Goal: Task Accomplishment & Management: Use online tool/utility

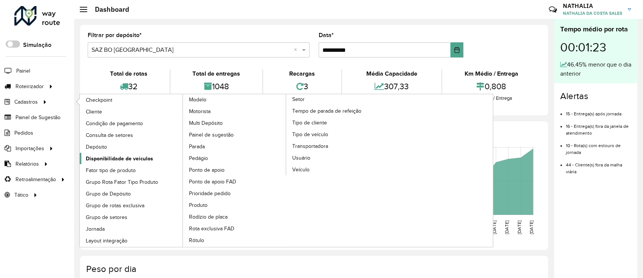
click at [133, 153] on link "Disponibilidade de veículos" at bounding box center [132, 158] width 104 height 11
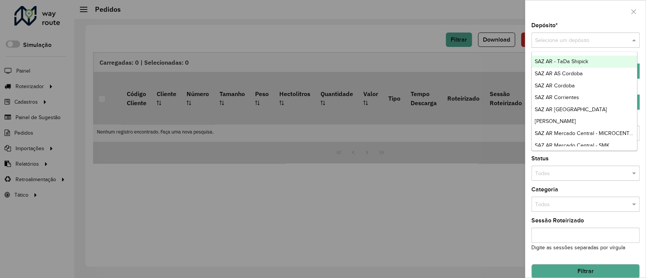
click at [577, 44] on input "text" at bounding box center [577, 40] width 85 height 8
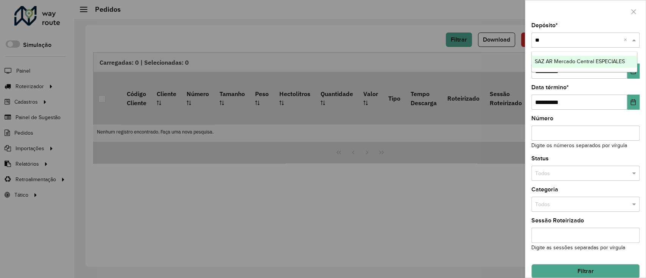
type input "*"
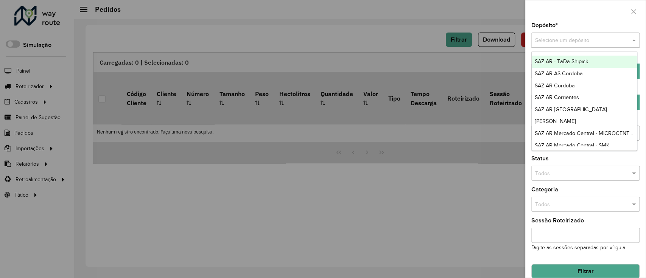
type input "*"
type input "**"
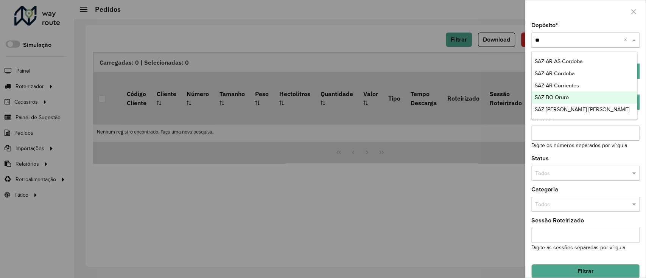
click at [557, 98] on span "SAZ BO Oruro" at bounding box center [551, 97] width 34 height 6
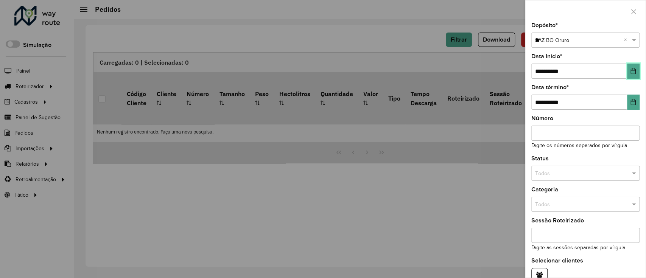
click at [630, 65] on button "Choose Date" at bounding box center [633, 71] width 12 height 15
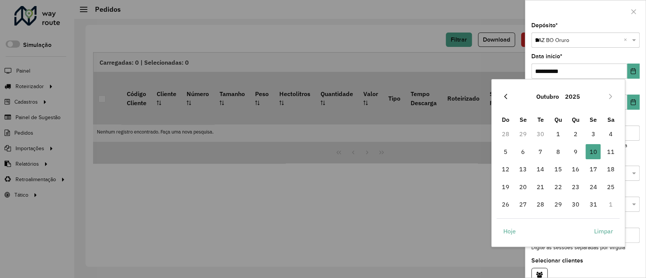
click at [508, 95] on icon "Previous Month" at bounding box center [505, 96] width 6 height 6
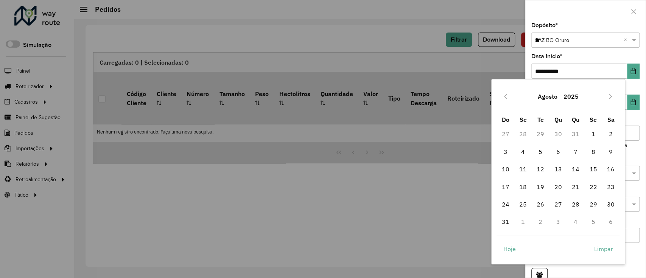
click at [508, 95] on icon "Previous Month" at bounding box center [505, 96] width 6 height 6
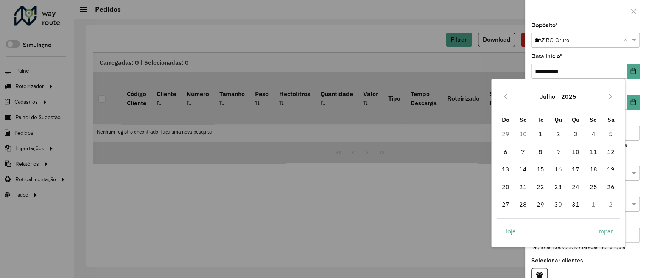
click at [508, 95] on icon "Previous Month" at bounding box center [505, 96] width 6 height 6
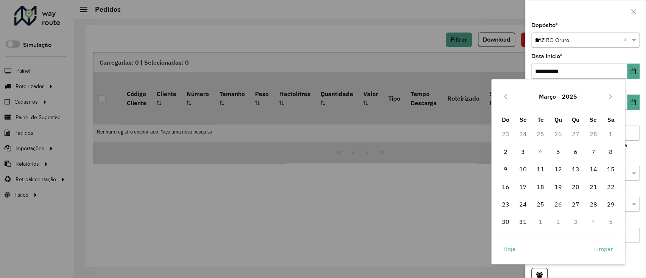
click at [508, 95] on icon "Previous Month" at bounding box center [505, 96] width 6 height 6
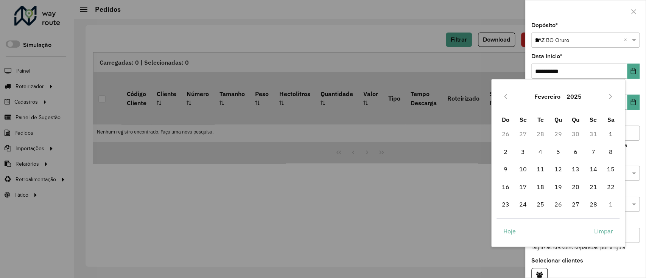
click at [508, 95] on icon "Previous Month" at bounding box center [505, 96] width 6 height 6
click at [554, 133] on span "1" at bounding box center [557, 133] width 15 height 15
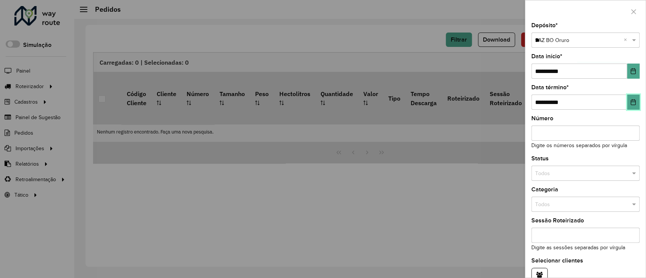
click at [636, 106] on button "Choose Date" at bounding box center [633, 102] width 12 height 15
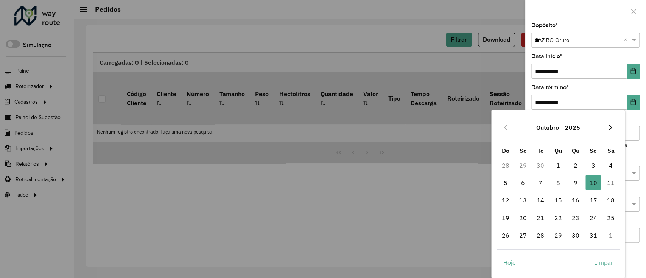
click at [608, 123] on button "Next Month" at bounding box center [610, 127] width 12 height 12
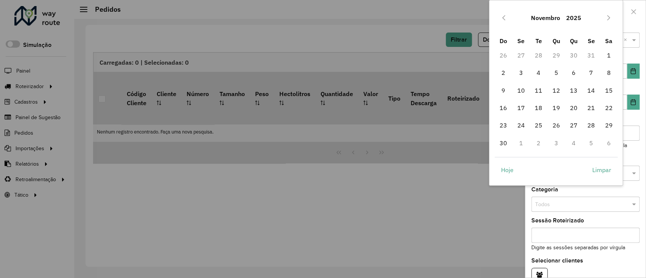
click at [608, 123] on span "29" at bounding box center [608, 125] width 15 height 15
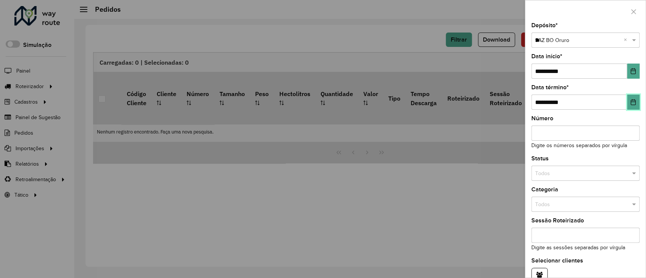
click at [630, 102] on icon "Choose Date" at bounding box center [632, 102] width 5 height 6
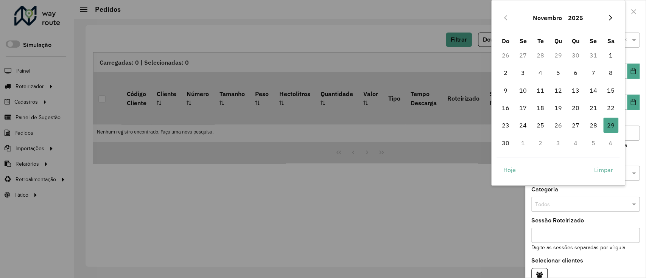
click at [608, 18] on icon "Next Month" at bounding box center [610, 18] width 6 height 6
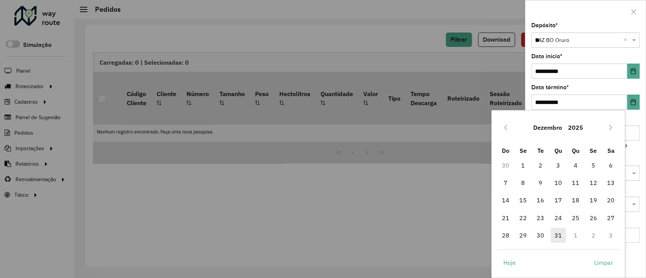
click at [551, 233] on span "31" at bounding box center [557, 235] width 15 height 15
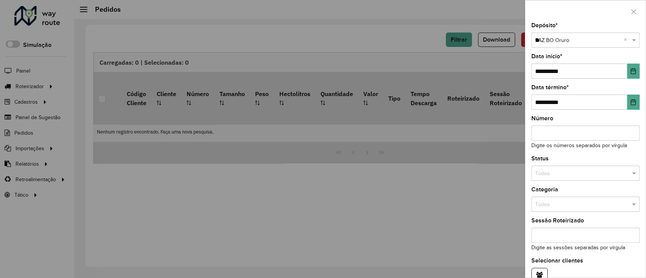
click at [568, 165] on div "Status Todos" at bounding box center [585, 168] width 108 height 25
click at [571, 175] on input "text" at bounding box center [577, 173] width 85 height 8
click at [576, 206] on div "Não roteirizado" at bounding box center [584, 207] width 106 height 12
click at [626, 119] on div "Número Digite os números separados por vírgula" at bounding box center [585, 133] width 108 height 34
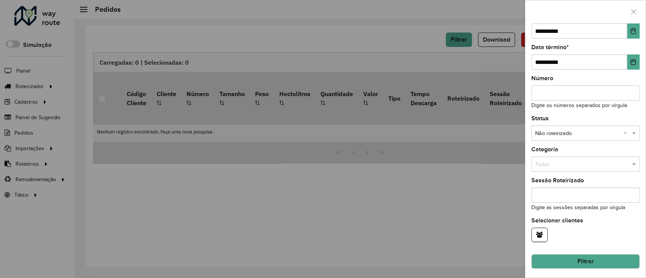
scroll to position [40, 0]
click at [594, 261] on button "Filtrar" at bounding box center [585, 261] width 108 height 14
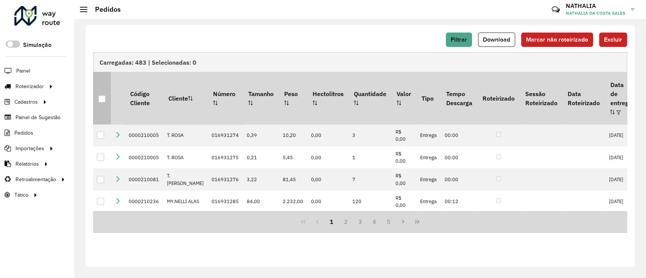
click at [105, 96] on div at bounding box center [101, 98] width 7 height 7
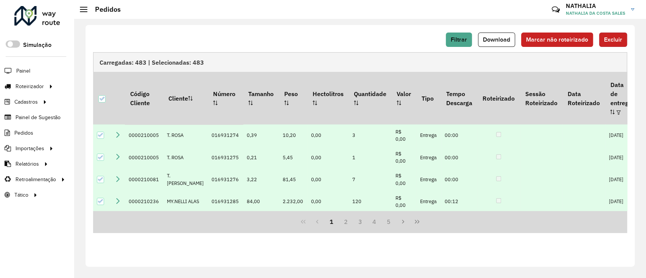
click at [610, 35] on button "Excluir" at bounding box center [613, 40] width 28 height 14
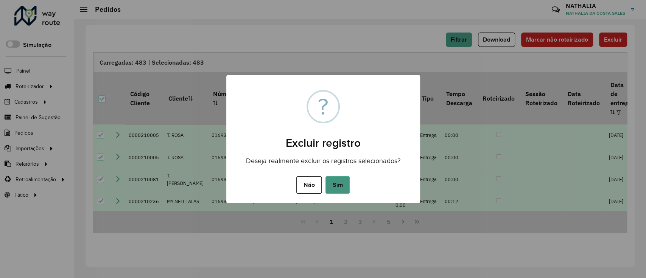
click at [333, 184] on button "Sim" at bounding box center [337, 184] width 24 height 17
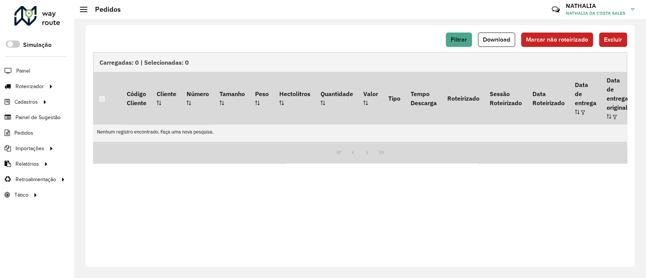
click at [414, 239] on div "Filtrar Download Marcar não roteirizado Excluir Carregadas: 0 | Selecionadas: 0…" at bounding box center [359, 146] width 549 height 242
click at [272, 210] on div "Filtrar Download Marcar não roteirizado Excluir Carregadas: 0 | Selecionadas: 0…" at bounding box center [359, 146] width 549 height 242
click at [303, 244] on div "Filtrar Download Marcar não roteirizado Excluir Carregadas: 0 | Selecionadas: 0…" at bounding box center [359, 146] width 549 height 242
